Goal: Check status

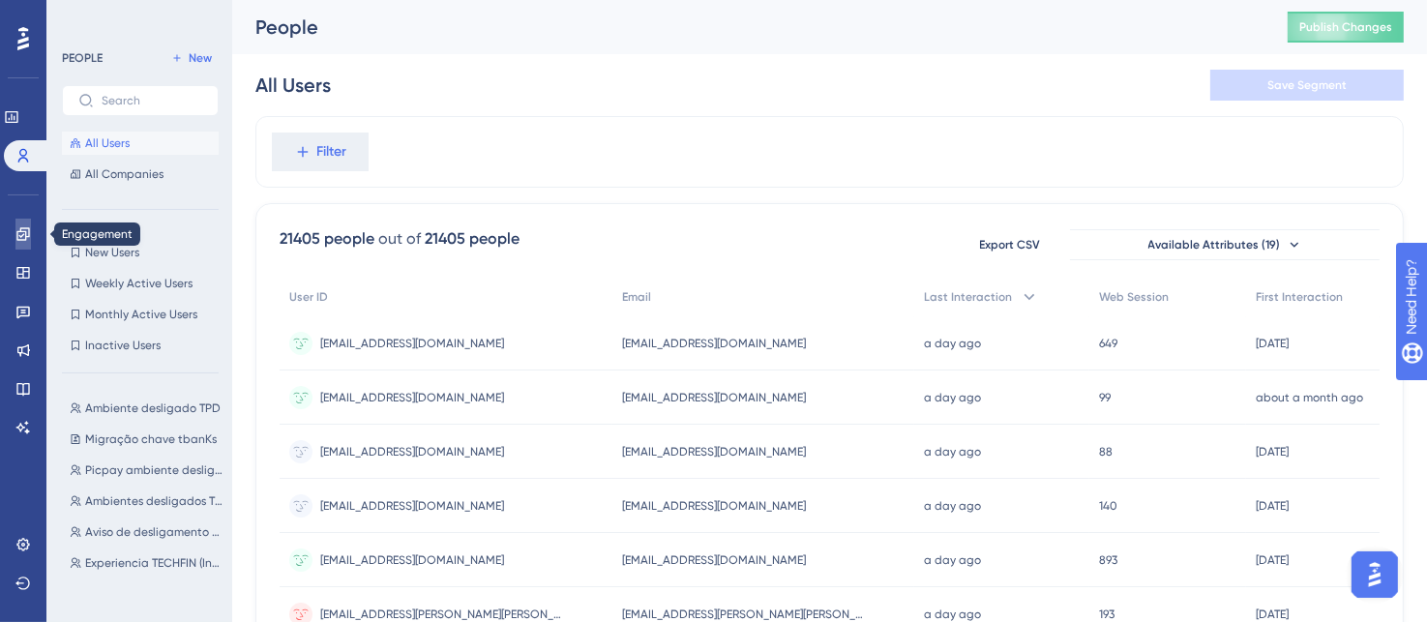
click at [19, 235] on icon at bounding box center [22, 233] width 13 height 13
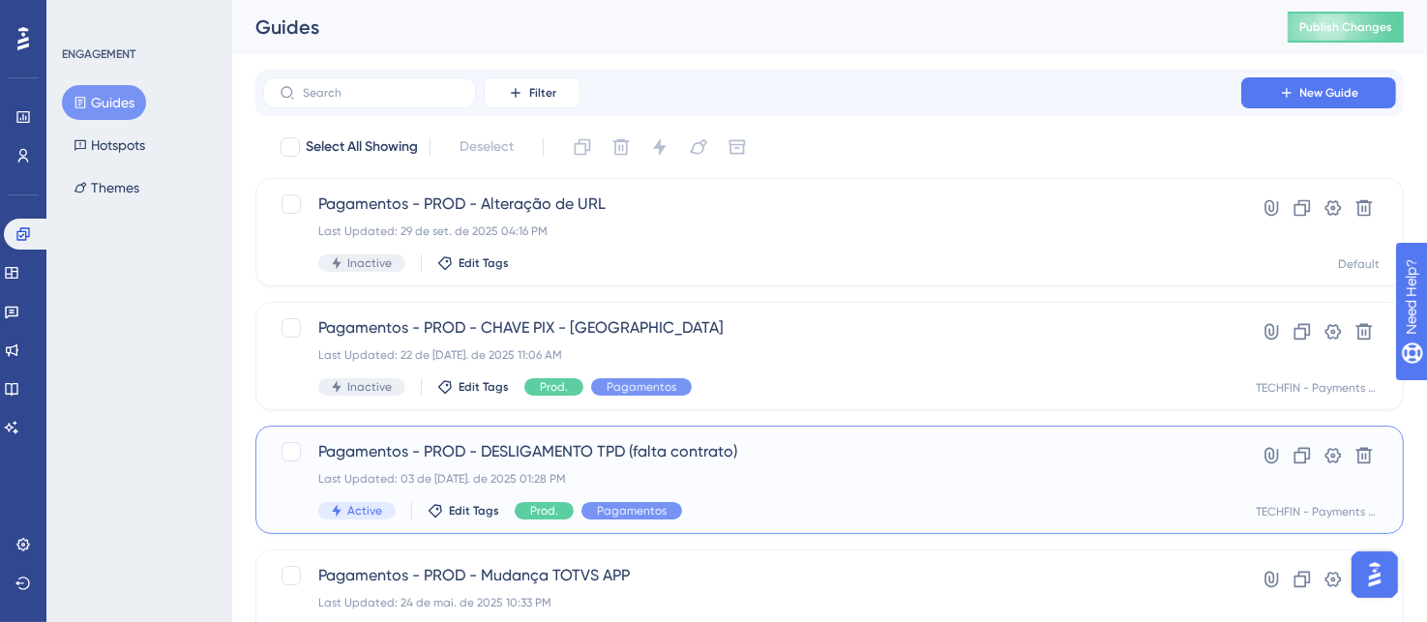
click at [792, 452] on span "Pagamentos - PROD - DESLIGAMENTO TPD (falta contrato)" at bounding box center [752, 451] width 868 height 23
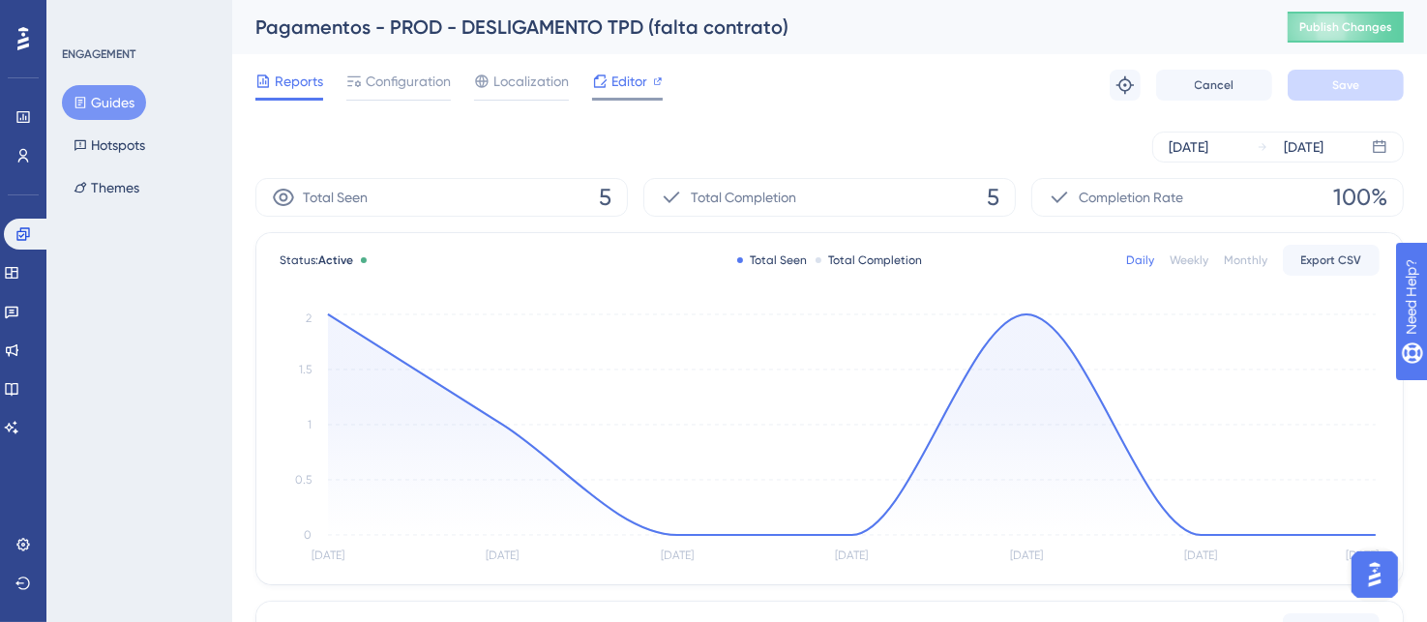
click at [618, 84] on span "Editor" at bounding box center [629, 81] width 36 height 23
